Goal: Transaction & Acquisition: Purchase product/service

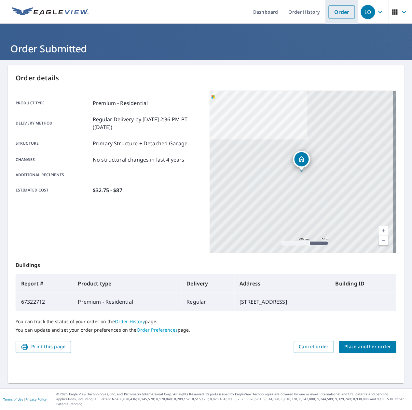
click at [339, 11] on link "Order" at bounding box center [342, 12] width 26 height 14
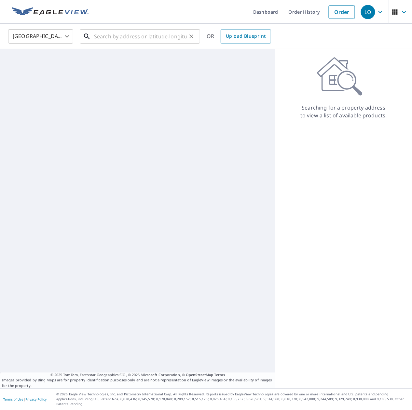
click at [139, 36] on input "text" at bounding box center [140, 36] width 93 height 18
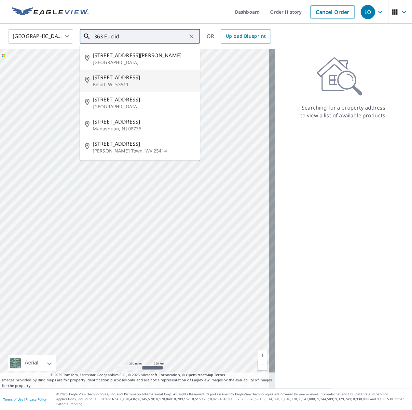
click at [127, 77] on span "[STREET_ADDRESS]" at bounding box center [144, 78] width 102 height 8
type input "[STREET_ADDRESS]"
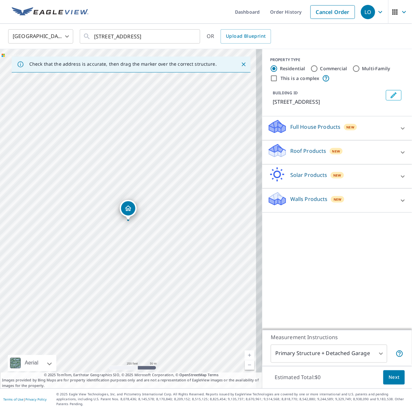
click at [350, 154] on div "Roof Products New" at bounding box center [331, 152] width 128 height 19
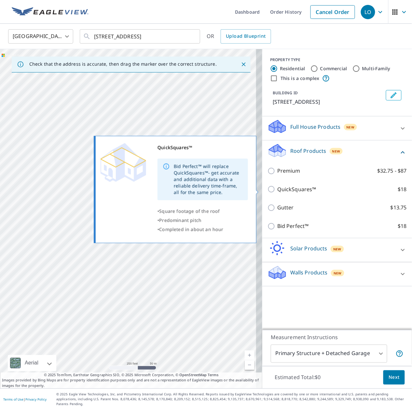
click at [294, 187] on p "QuickSquares™" at bounding box center [296, 189] width 39 height 8
click at [277, 187] on input "QuickSquares™ $18" at bounding box center [272, 189] width 10 height 8
checkbox input "true"
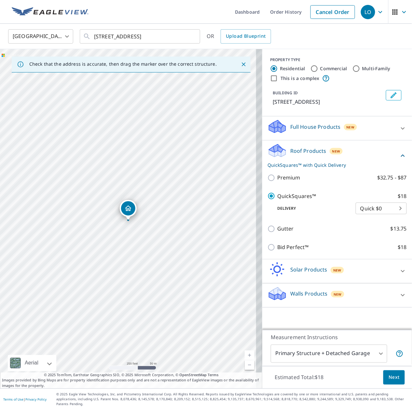
click at [389, 382] on span "Next" at bounding box center [394, 378] width 11 height 8
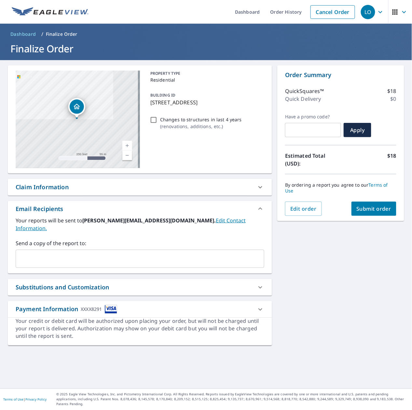
click at [130, 253] on input "text" at bounding box center [135, 259] width 233 height 12
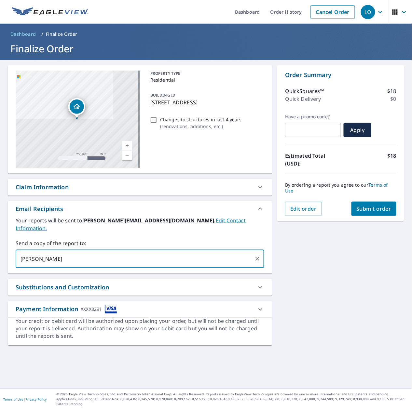
type input "[PERSON_NAME]"
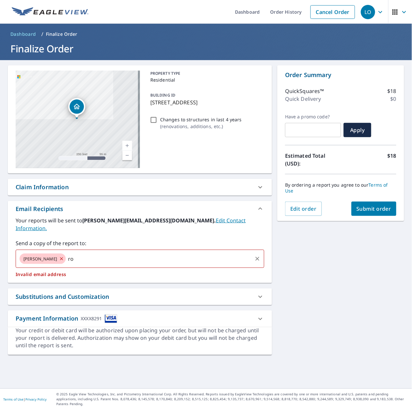
type input "r"
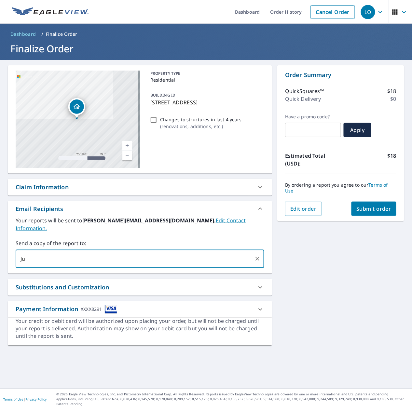
type input "J"
type input "[PERSON_NAME][EMAIL_ADDRESS][DOMAIN_NAME]"
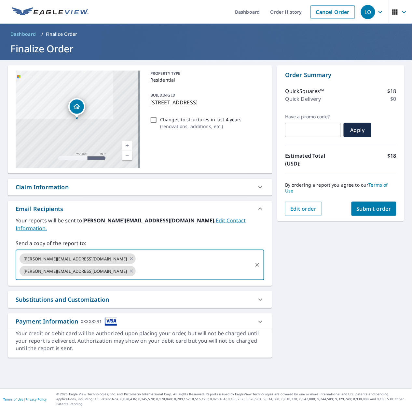
click at [367, 214] on button "Submit order" at bounding box center [373, 209] width 45 height 14
